Goal: Information Seeking & Learning: Learn about a topic

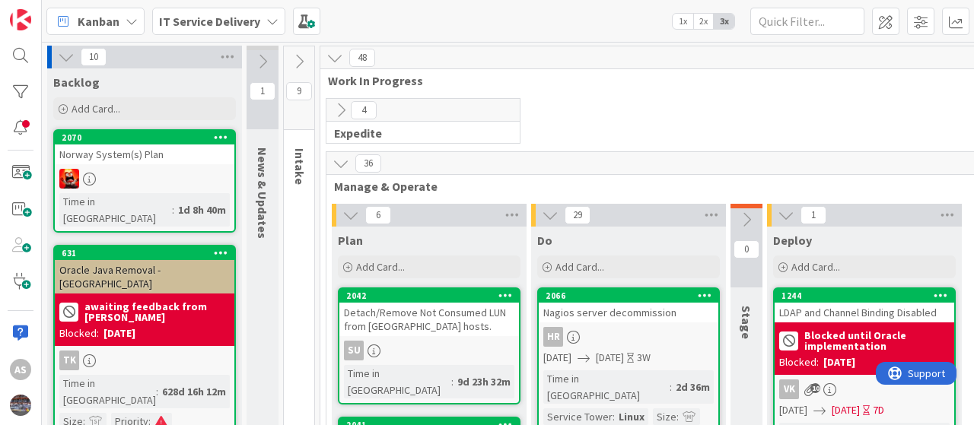
scroll to position [198, 0]
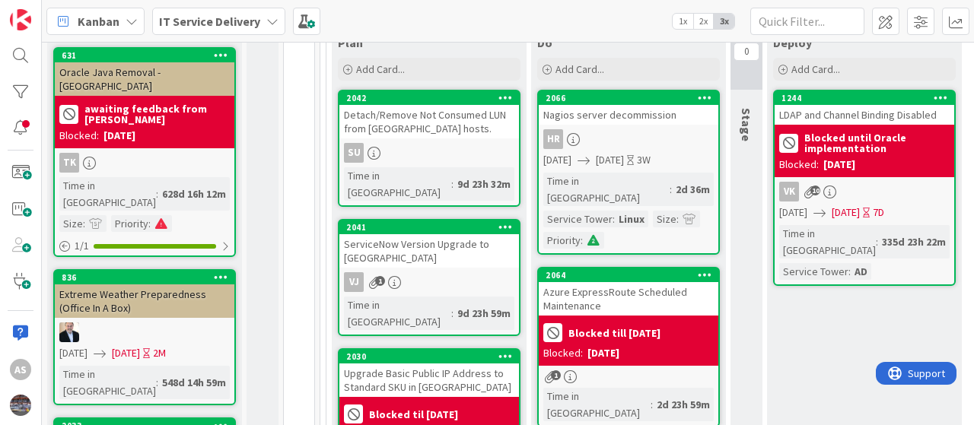
click at [266, 22] on icon at bounding box center [272, 21] width 12 height 12
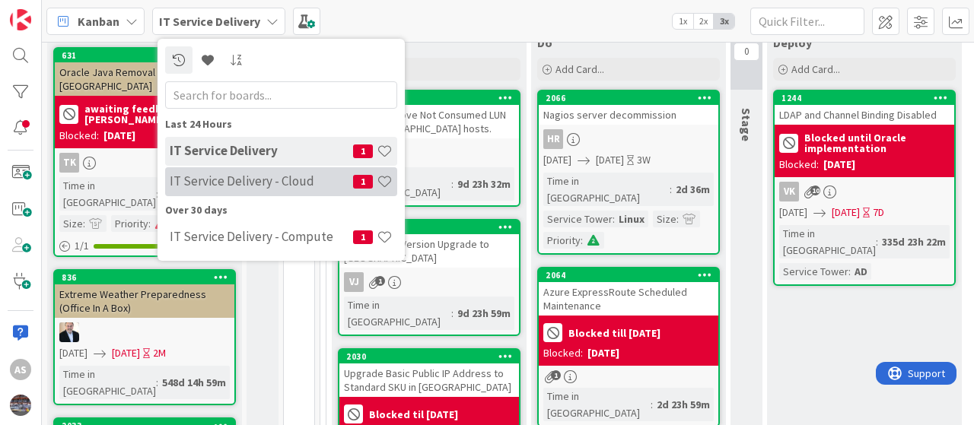
click at [230, 179] on h4 "IT Service Delivery - Cloud" at bounding box center [261, 180] width 183 height 15
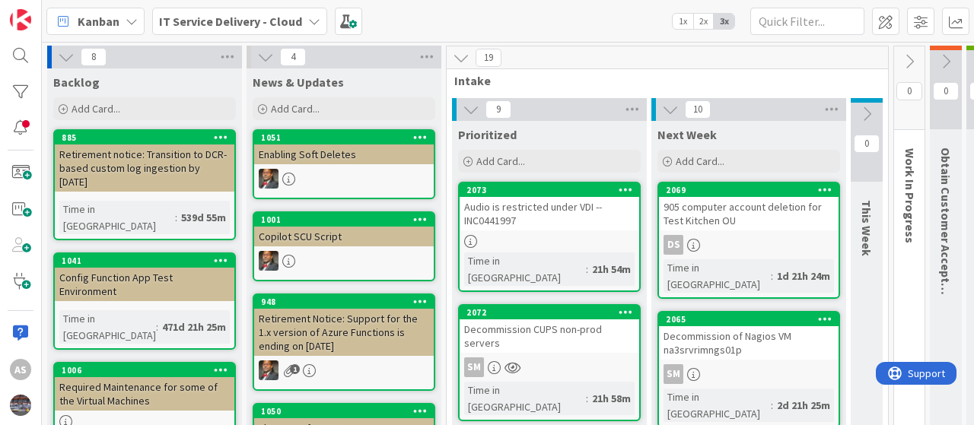
click at [297, 19] on div "IT Service Delivery - Cloud" at bounding box center [239, 21] width 175 height 27
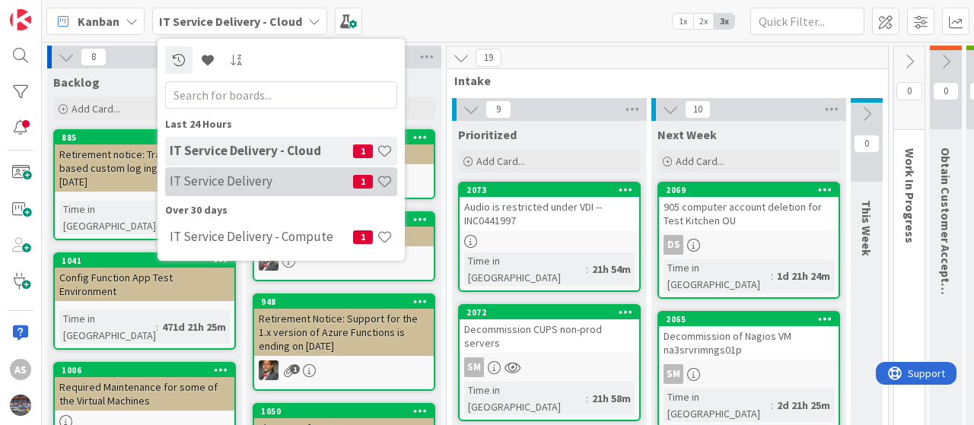
click at [231, 177] on h4 "IT Service Delivery" at bounding box center [261, 180] width 183 height 15
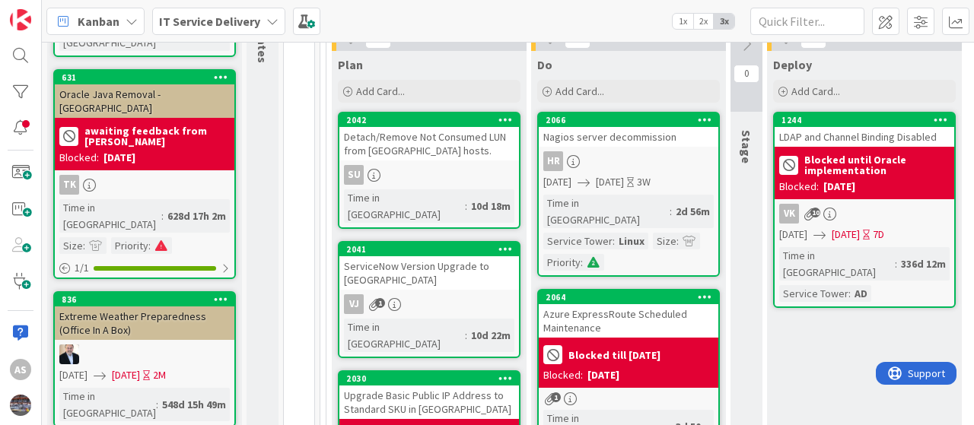
scroll to position [184, 0]
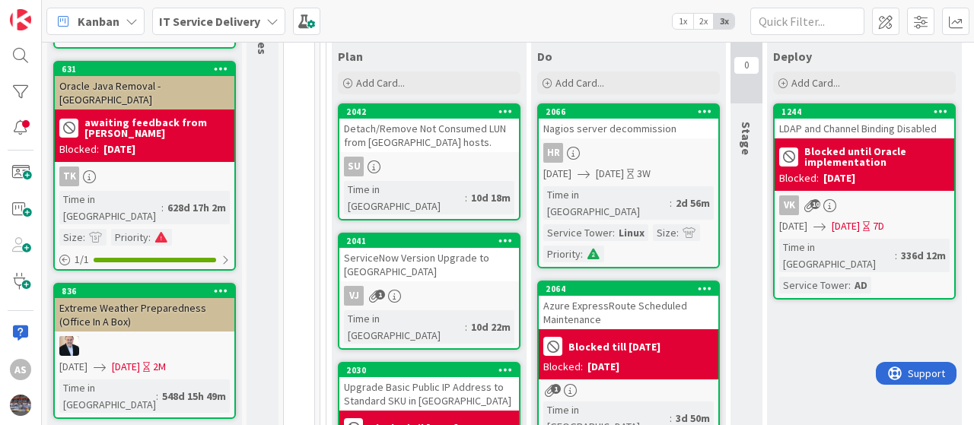
click at [406, 377] on div "Upgrade Basic Public IP Address to Standard SKU in [GEOGRAPHIC_DATA]" at bounding box center [429, 393] width 180 height 33
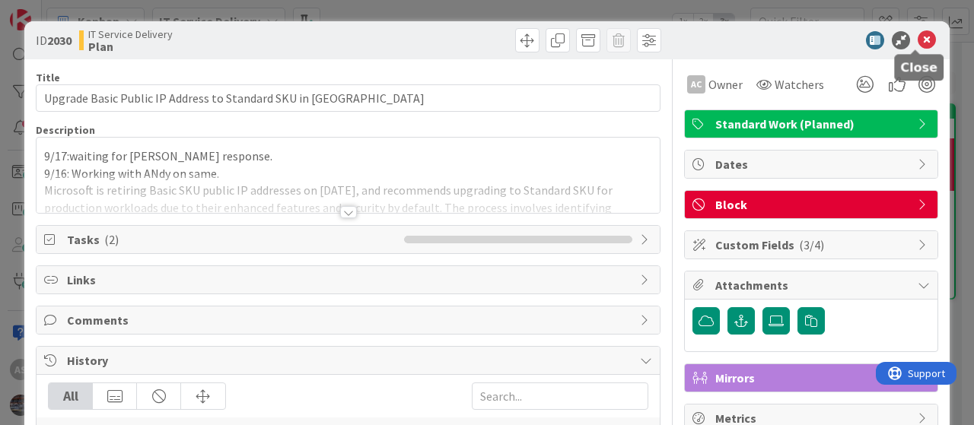
click at [918, 35] on icon at bounding box center [927, 40] width 18 height 18
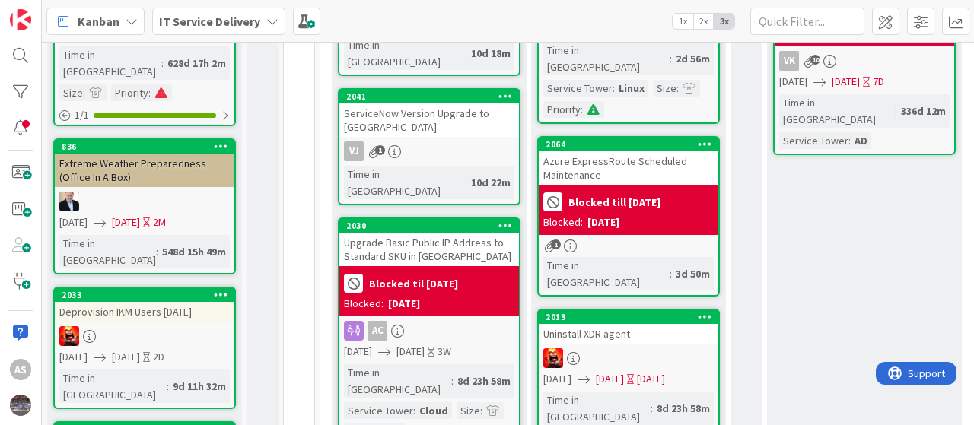
click at [601, 151] on div "Azure ExpressRoute Scheduled Maintenance" at bounding box center [629, 167] width 180 height 33
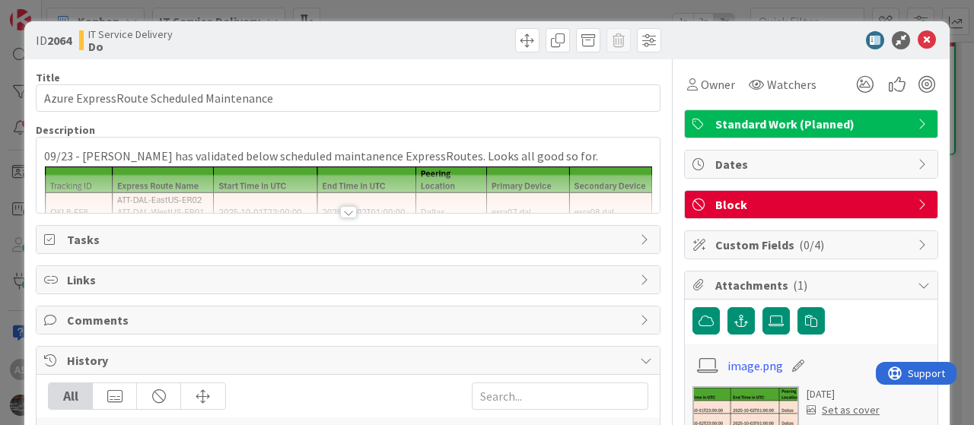
click at [333, 215] on div "Title 40 / 128 Azure ExpressRoute Scheduled Maintenance Description 09/23 - [PE…" at bounding box center [348, 427] width 625 height 737
click at [345, 212] on div at bounding box center [348, 212] width 17 height 12
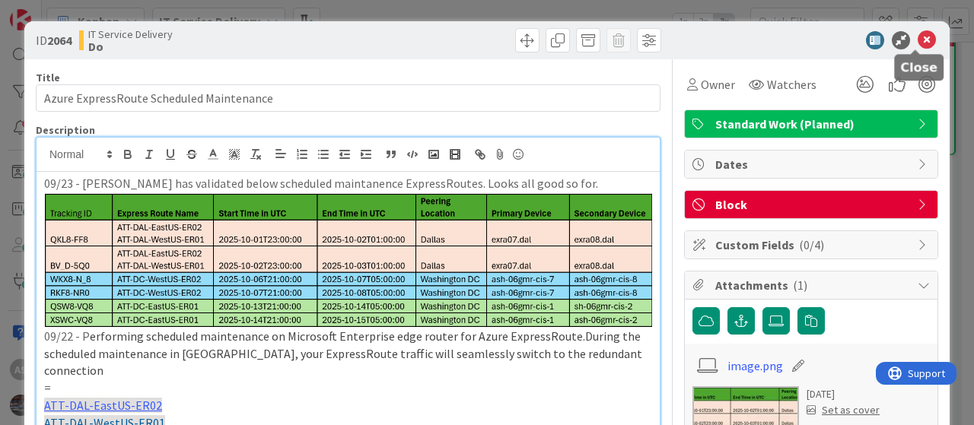
click at [918, 38] on icon at bounding box center [927, 40] width 18 height 18
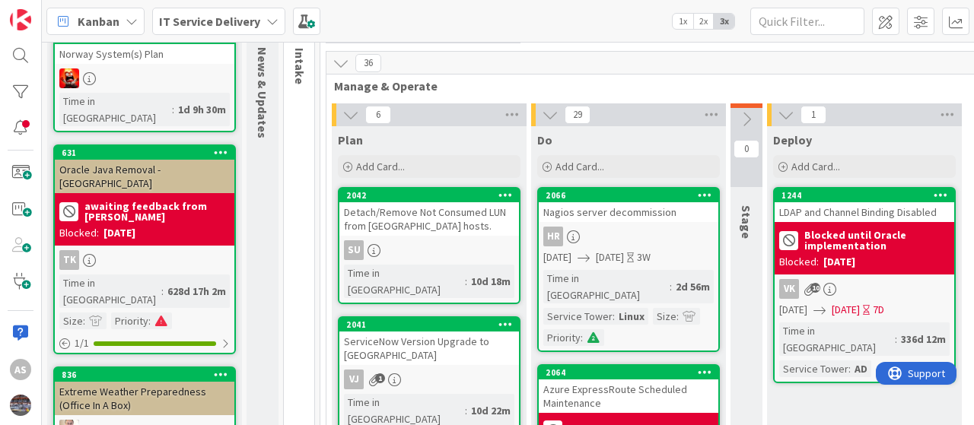
scroll to position [557, 0]
